Goal: Information Seeking & Learning: Learn about a topic

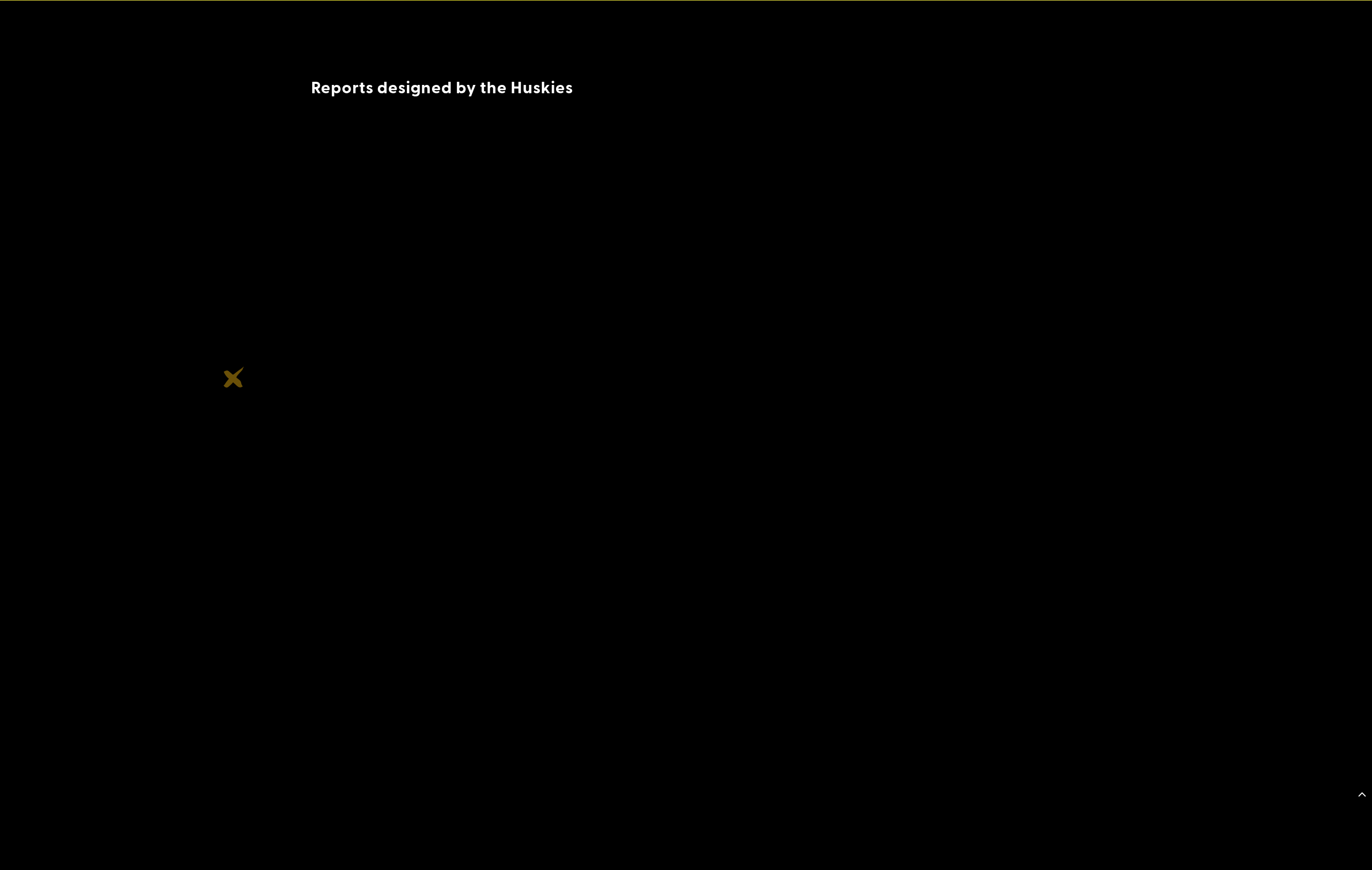
scroll to position [1053, 0]
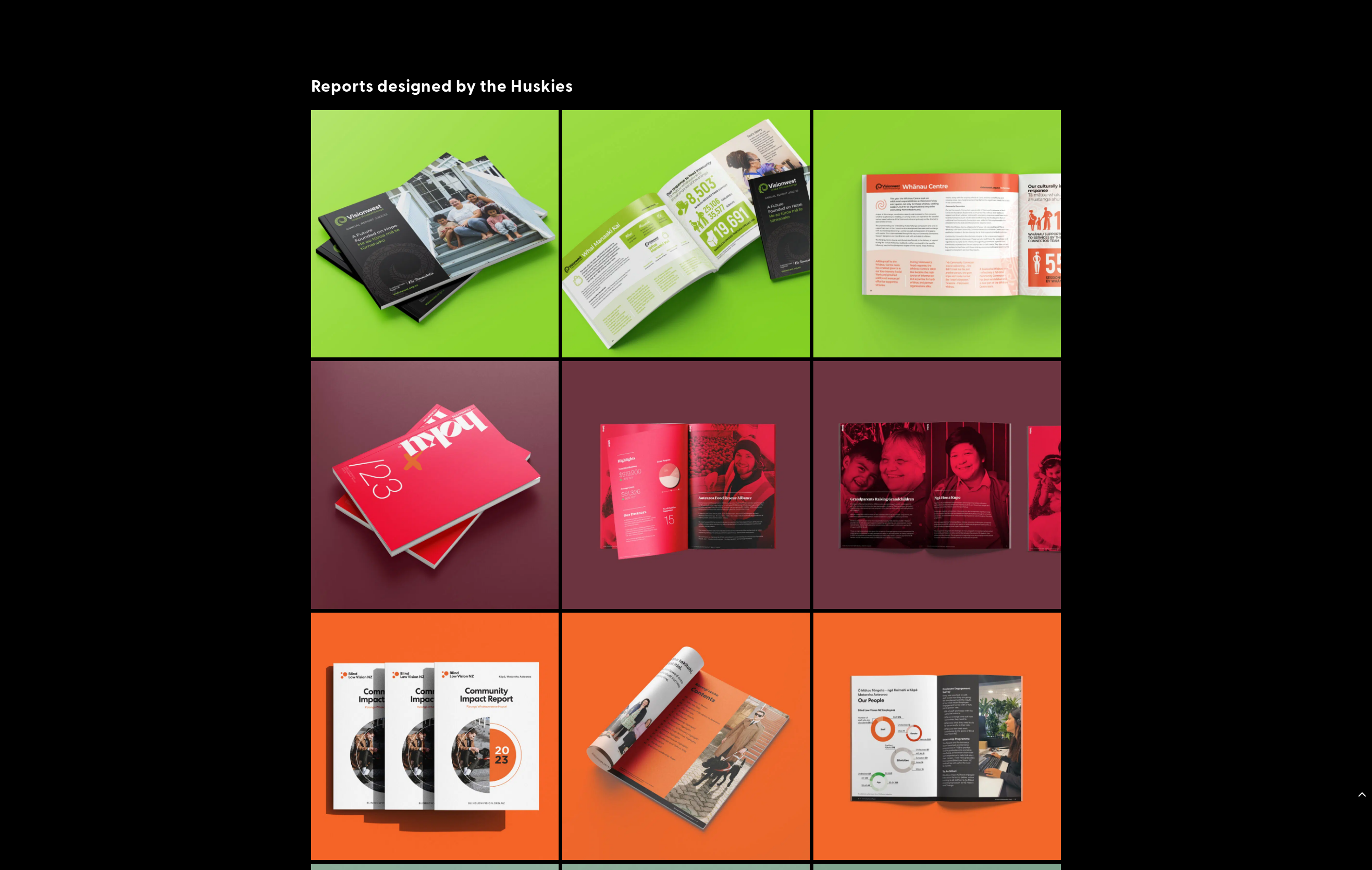
click at [414, 460] on img at bounding box center [435, 485] width 248 height 247
click at [451, 466] on img at bounding box center [435, 485] width 248 height 247
click at [677, 467] on img at bounding box center [686, 485] width 248 height 247
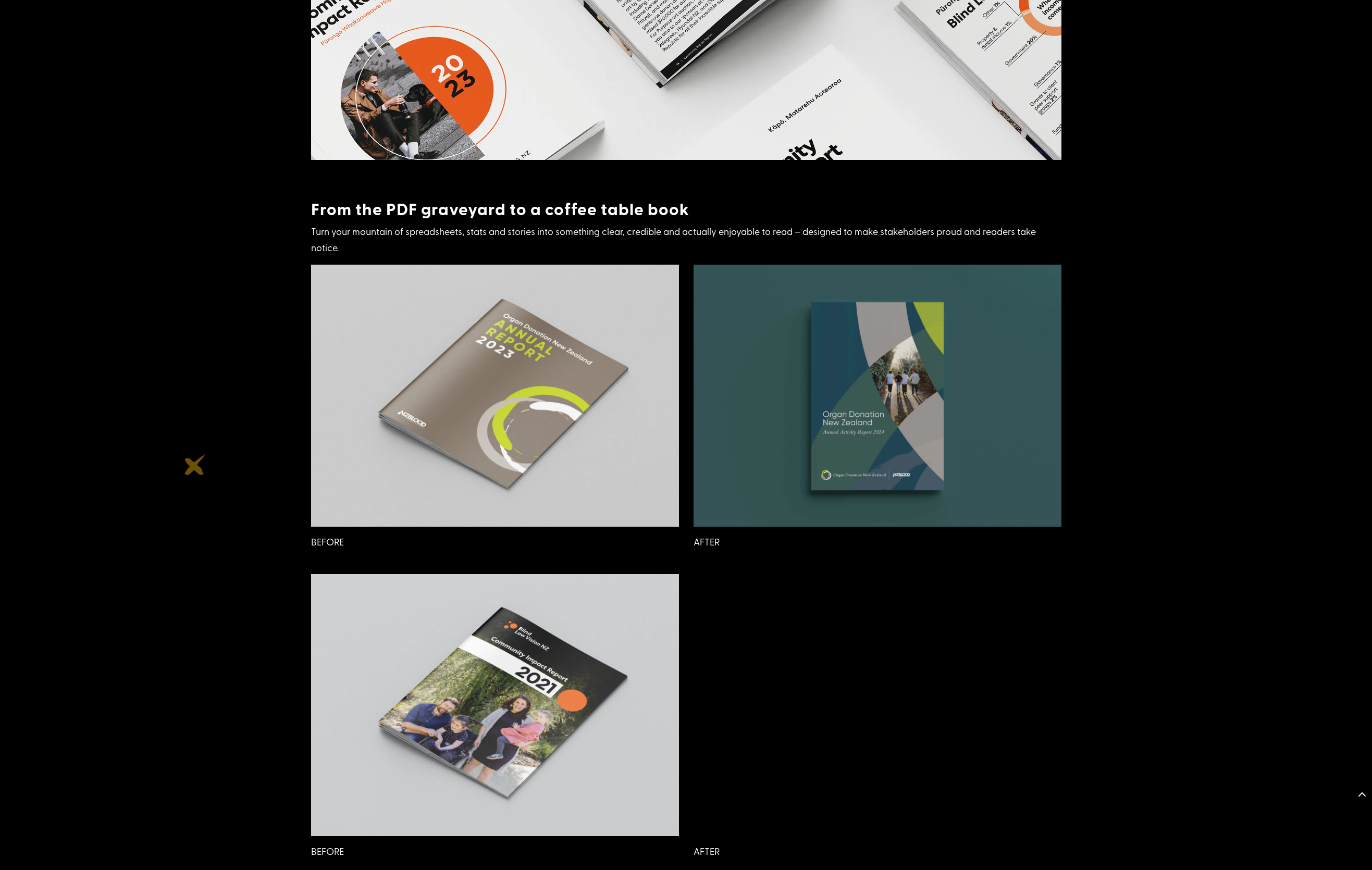
scroll to position [3089, 0]
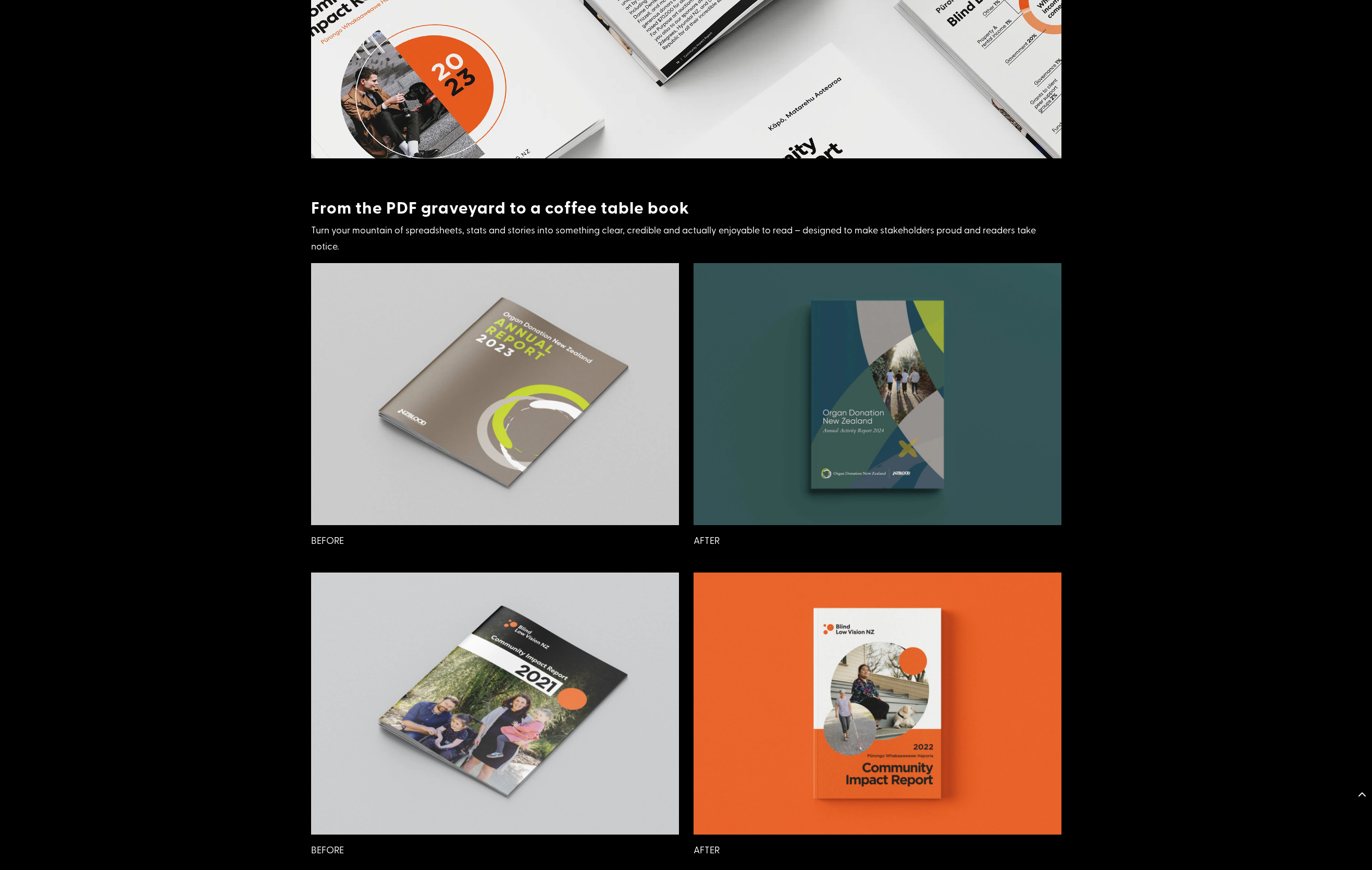
click at [908, 447] on img at bounding box center [878, 393] width 368 height 262
click at [917, 440] on img at bounding box center [878, 393] width 368 height 262
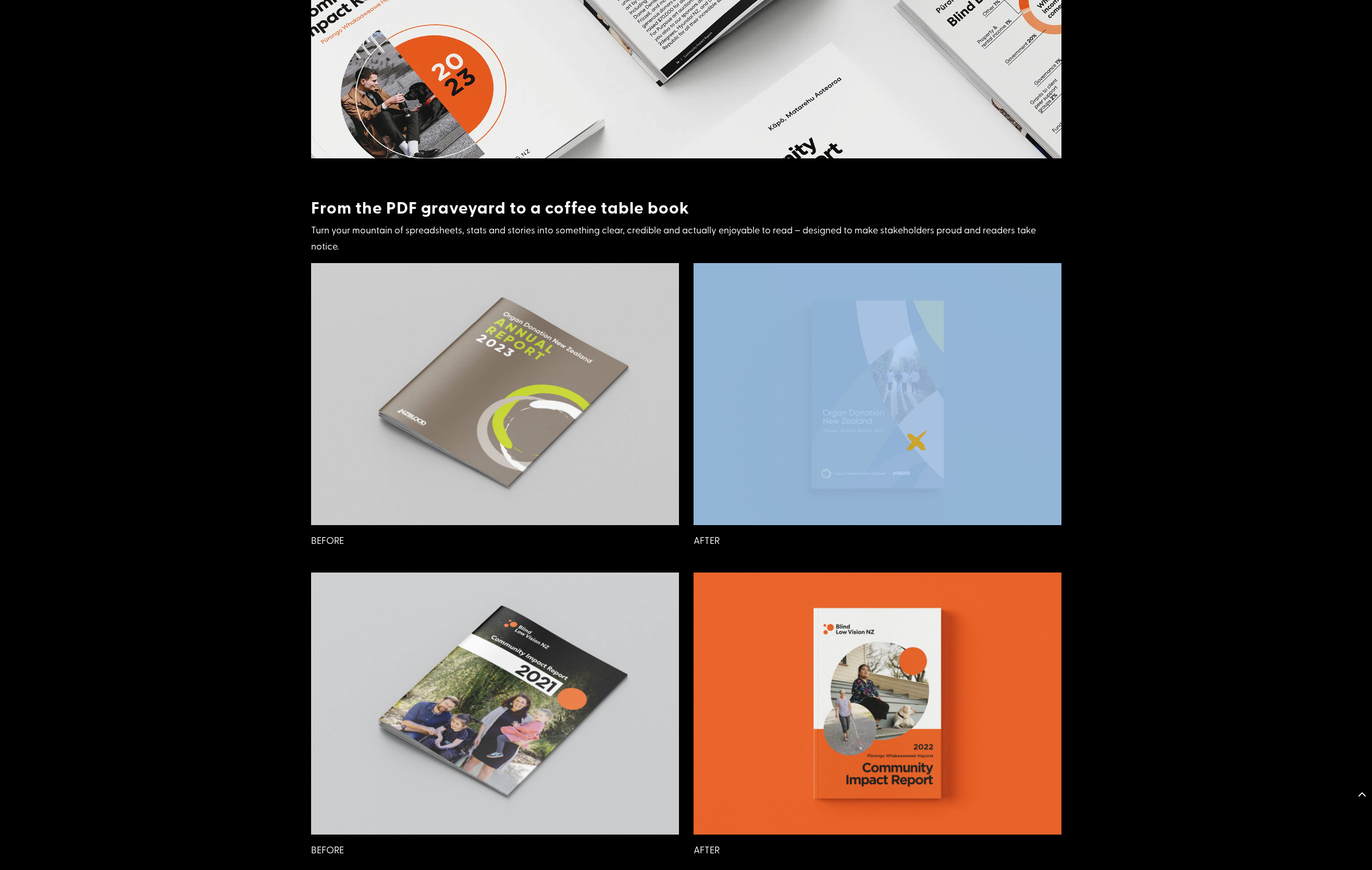
click at [917, 440] on img at bounding box center [878, 393] width 368 height 262
click at [1025, 432] on img at bounding box center [878, 393] width 368 height 262
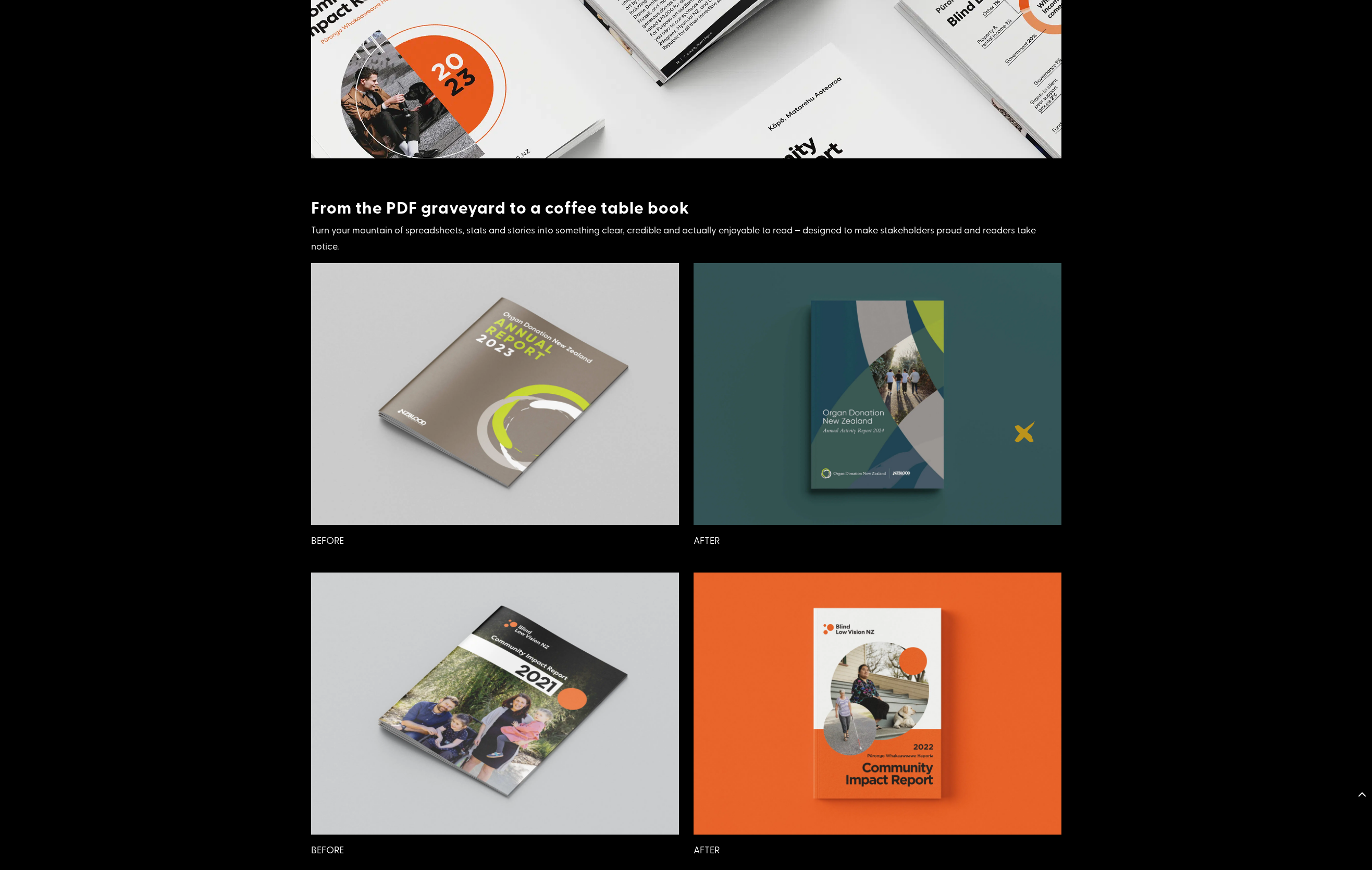
click at [1025, 432] on img at bounding box center [878, 393] width 368 height 262
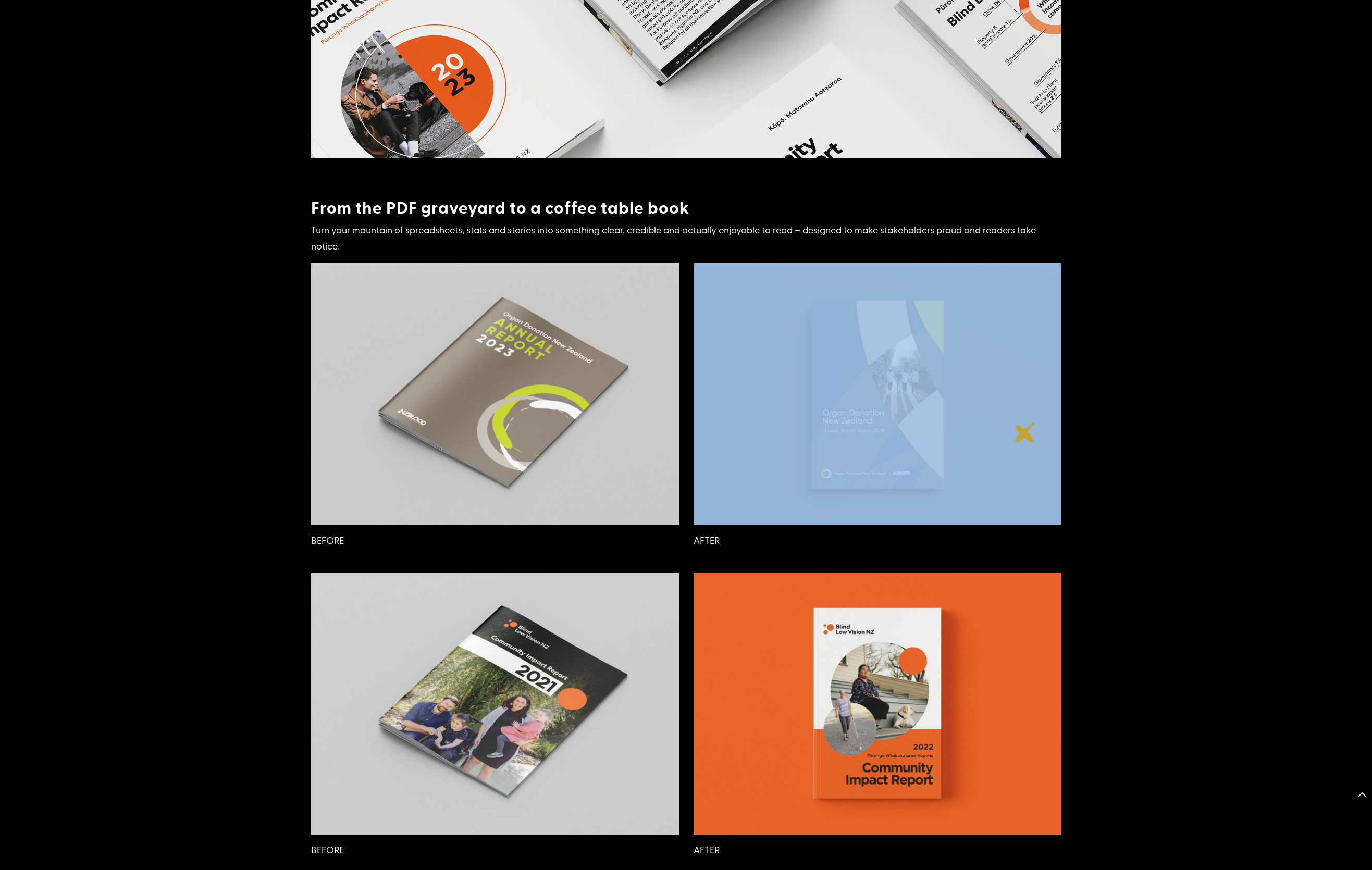
click at [1025, 432] on img at bounding box center [878, 393] width 368 height 262
click at [1135, 435] on div "Reports designed by the Huskies From the PDF graveyard to a coffee table book T…" at bounding box center [686, 48] width 1372 height 4171
click at [1030, 641] on img at bounding box center [878, 703] width 368 height 262
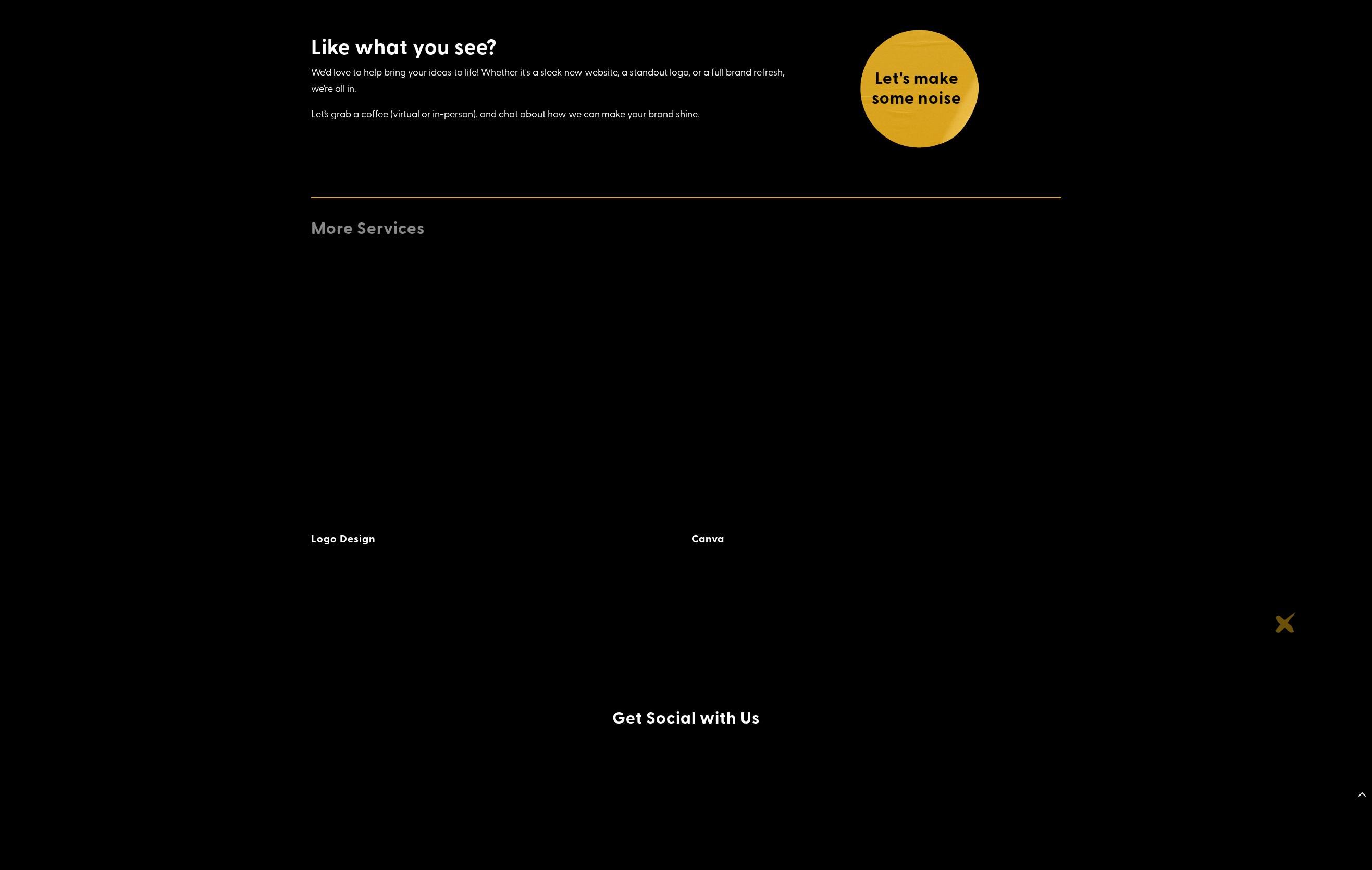
scroll to position [4505, 0]
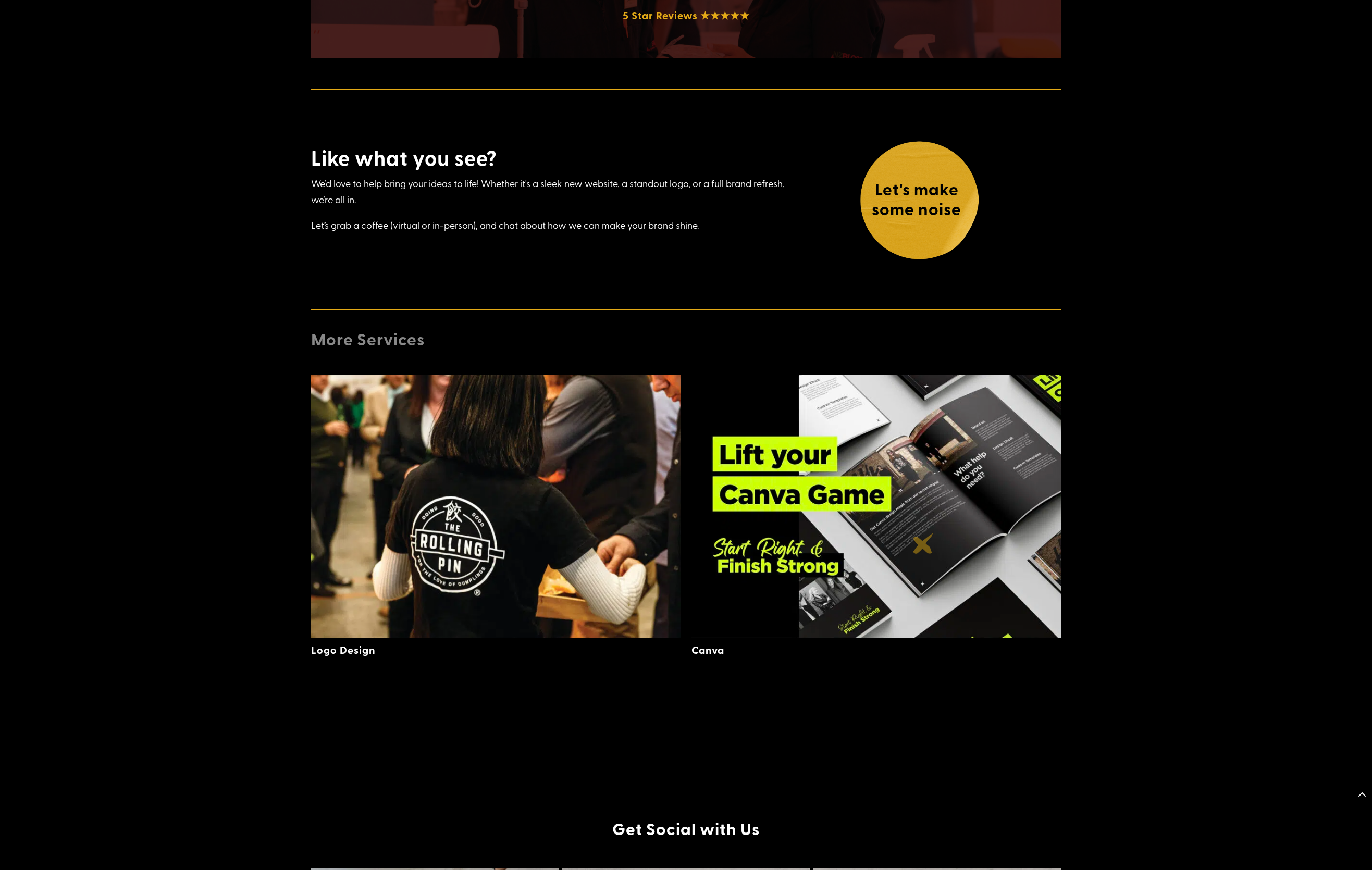
click at [924, 543] on img at bounding box center [876, 506] width 370 height 264
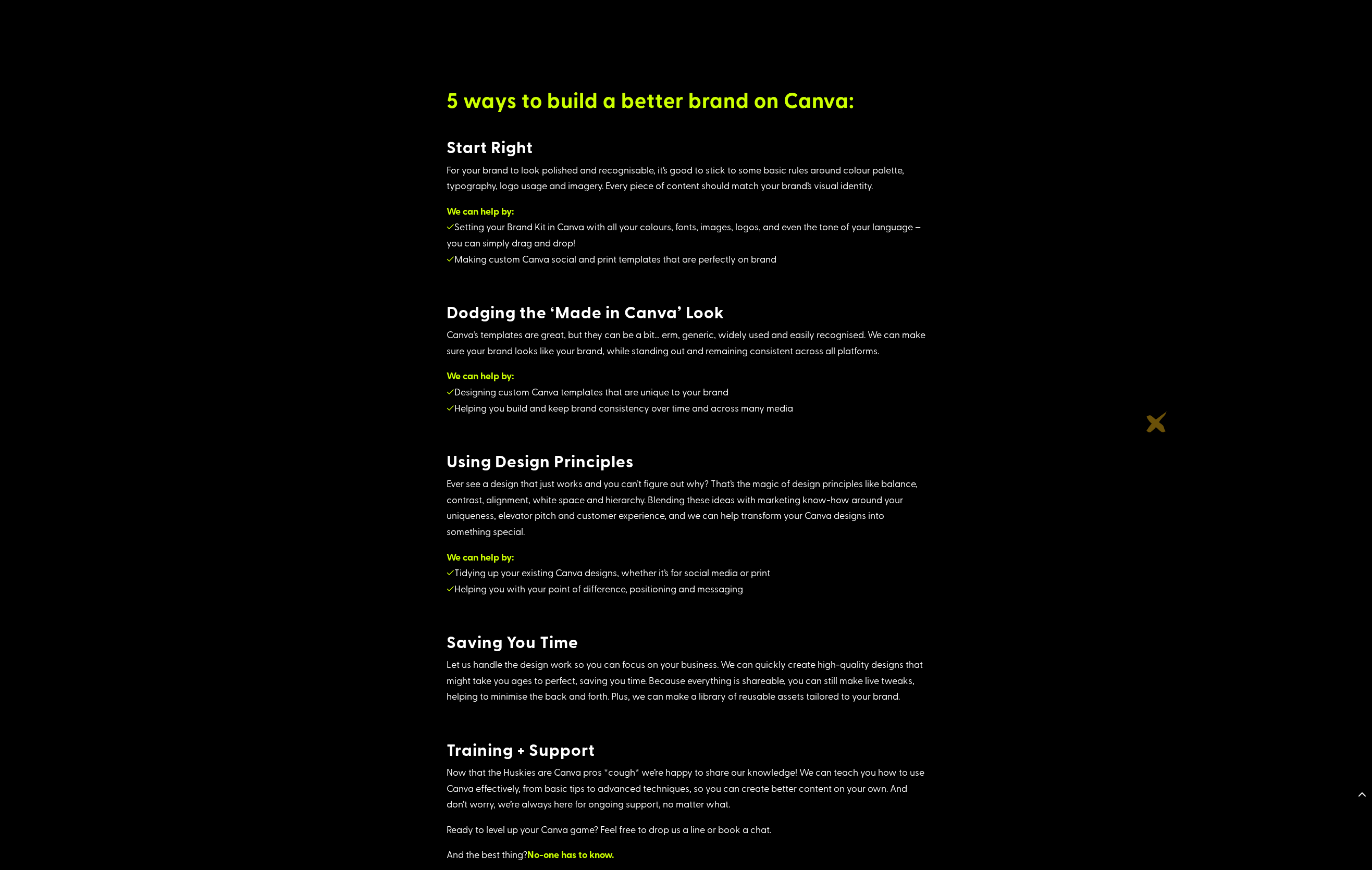
scroll to position [1777, 0]
